Goal: Information Seeking & Learning: Learn about a topic

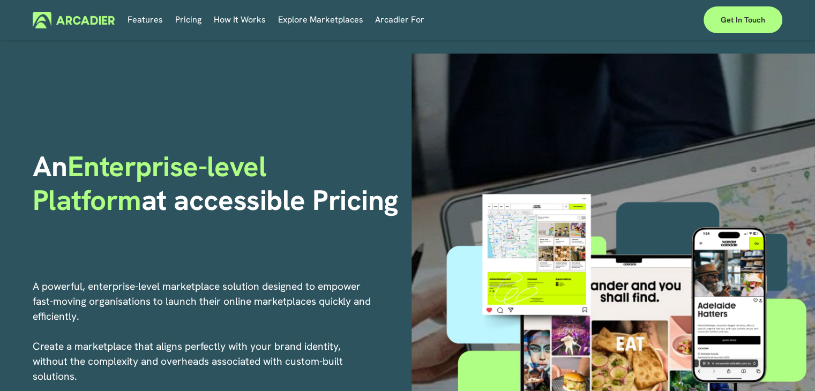
click at [219, 19] on span "How It Works" at bounding box center [240, 19] width 52 height 15
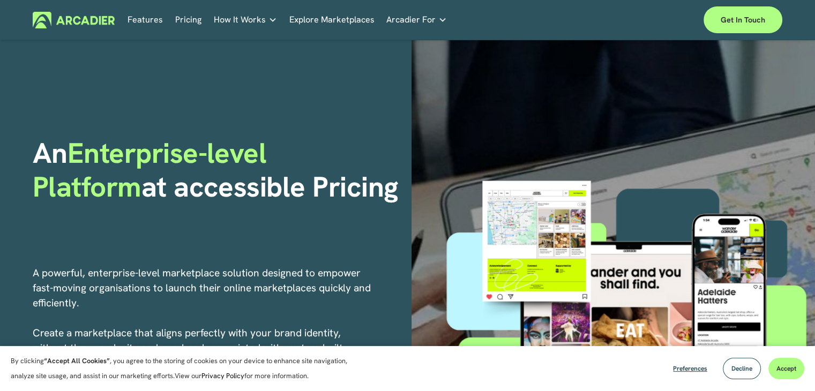
click at [0, 0] on p "Intuitive marketplaces tailored to your business needs." at bounding box center [0, 0] width 0 height 0
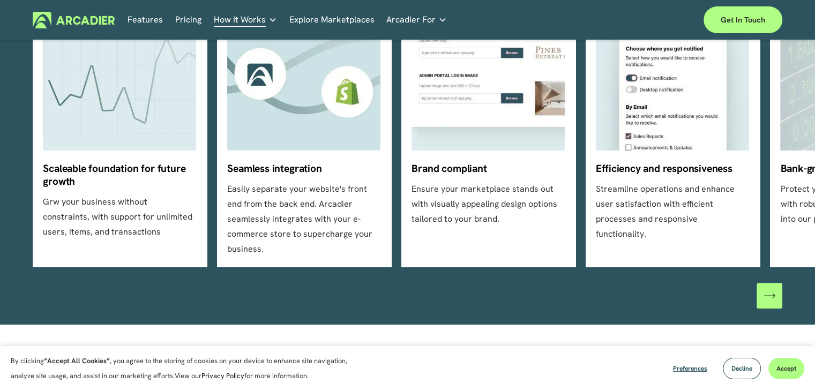
scroll to position [386, 0]
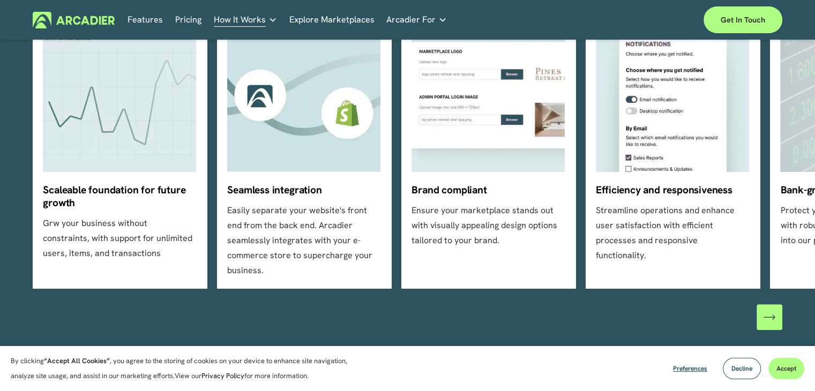
click at [289, 189] on ul "Scaleable foundation for future growth Grw your business without constraints, w…" at bounding box center [408, 148] width 750 height 281
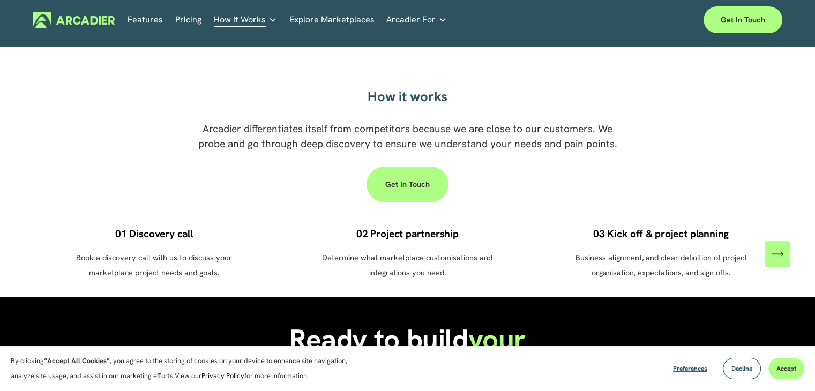
scroll to position [1025, 0]
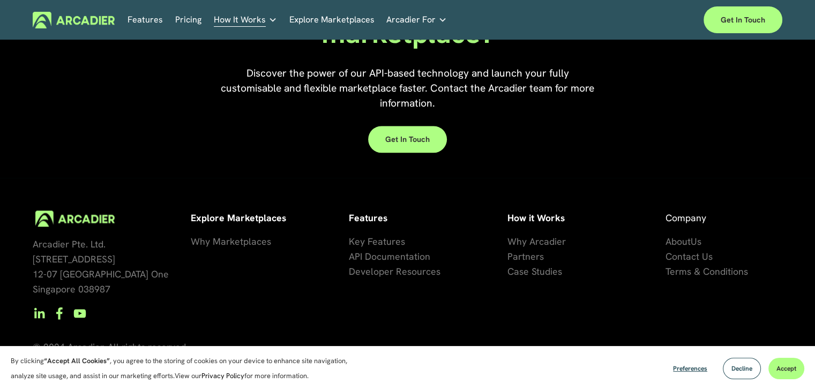
click at [815, 72] on div "Ready to build your marketplace? Discover the power of our API-based technology…" at bounding box center [407, 68] width 815 height 180
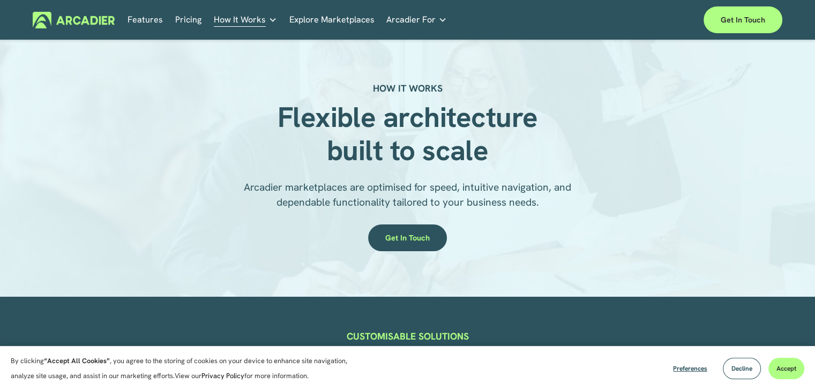
scroll to position [342, 0]
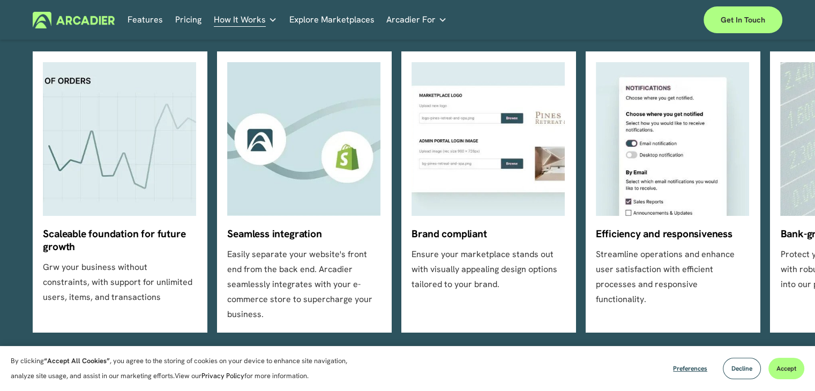
click at [340, 19] on link "Explore Marketplaces" at bounding box center [332, 20] width 85 height 17
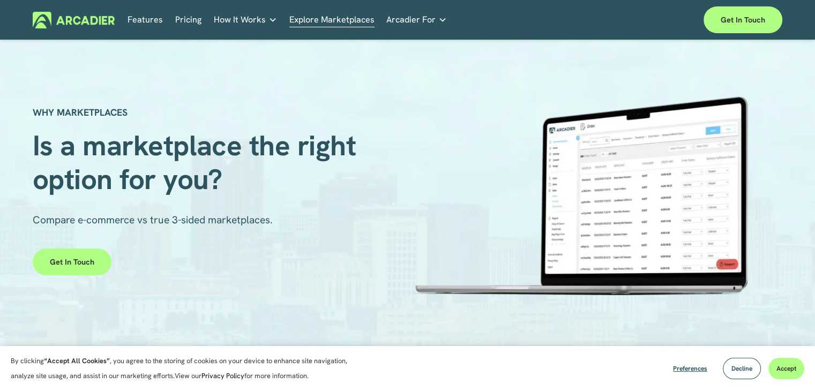
click at [0, 0] on link "Retail Marketplaces Whatever you are offering to your customer, we bring it all…" at bounding box center [0, 0] width 0 height 0
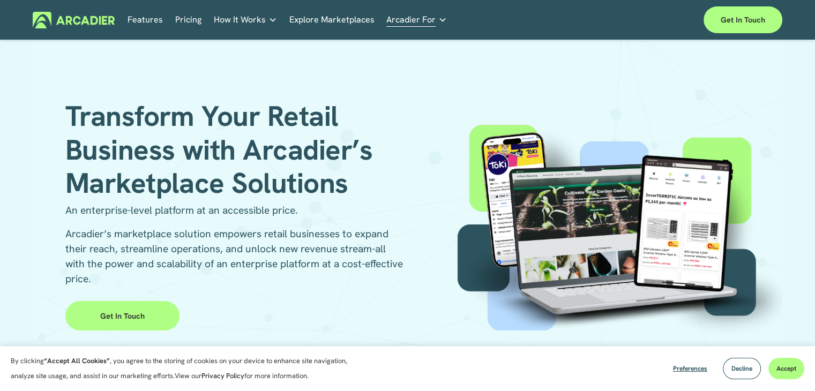
click at [146, 17] on link "Features" at bounding box center [145, 20] width 35 height 17
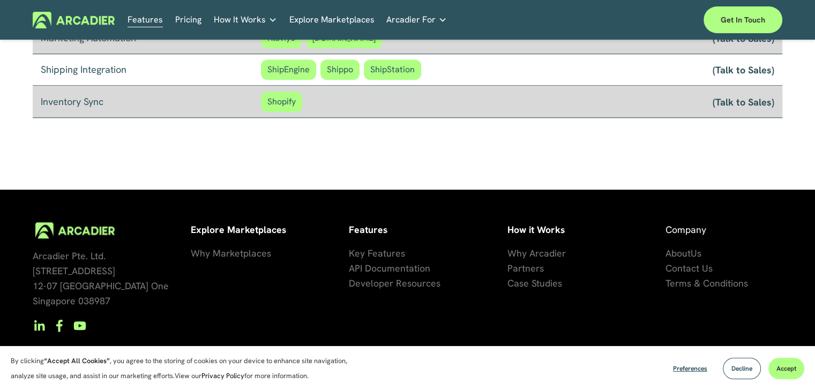
scroll to position [986, 0]
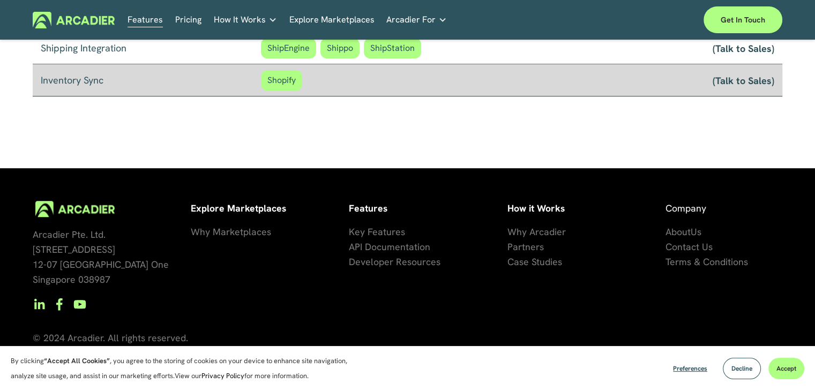
click at [388, 236] on span "Key Features" at bounding box center [377, 232] width 56 height 12
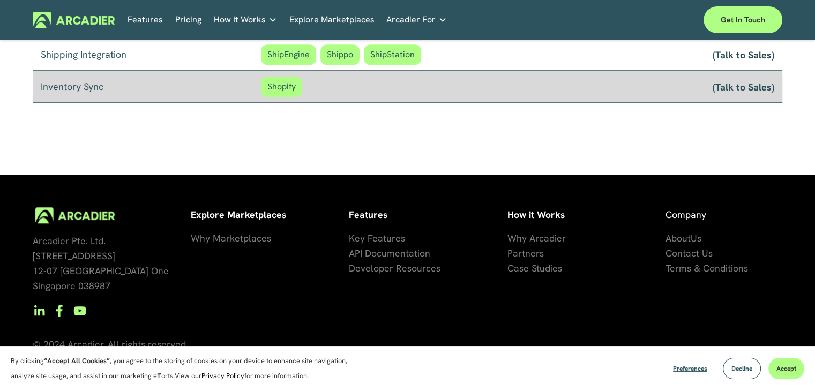
scroll to position [992, 0]
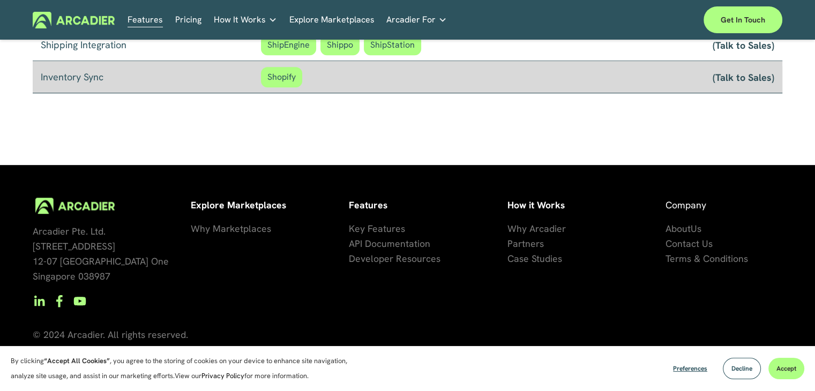
click at [392, 243] on span "API Documentation" at bounding box center [389, 244] width 81 height 12
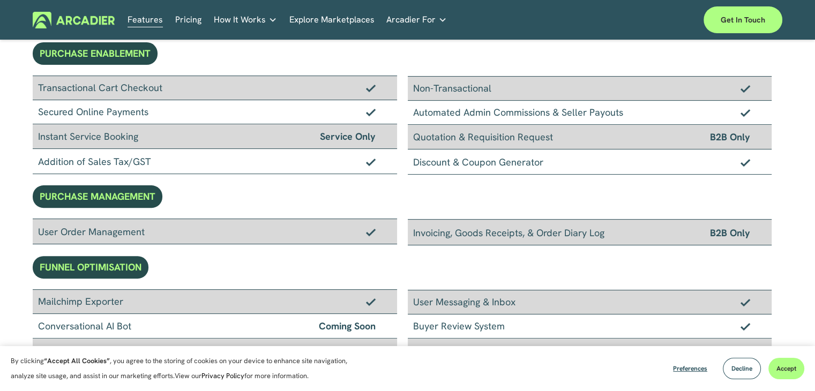
scroll to position [0, 0]
